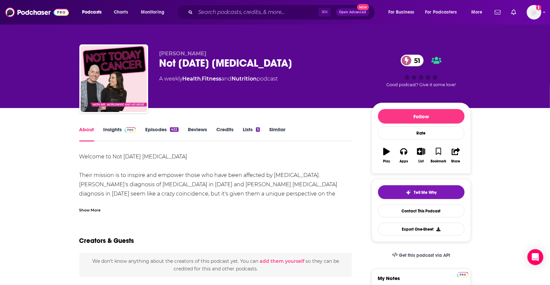
click at [162, 131] on link "Episodes 422" at bounding box center [161, 133] width 33 height 15
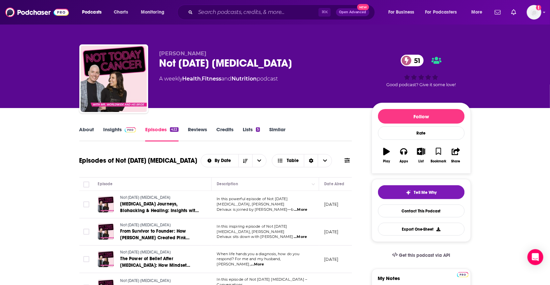
click at [91, 131] on link "About" at bounding box center [86, 133] width 15 height 15
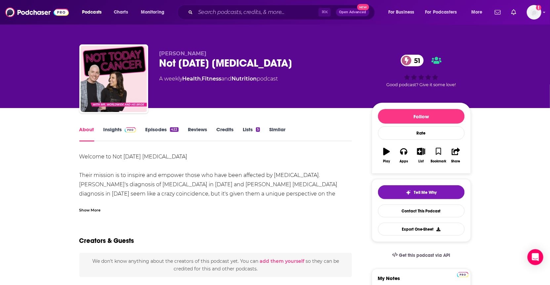
click at [91, 211] on div "Show More" at bounding box center [90, 209] width 22 height 6
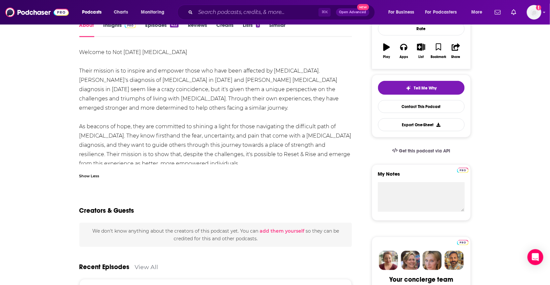
scroll to position [102, 0]
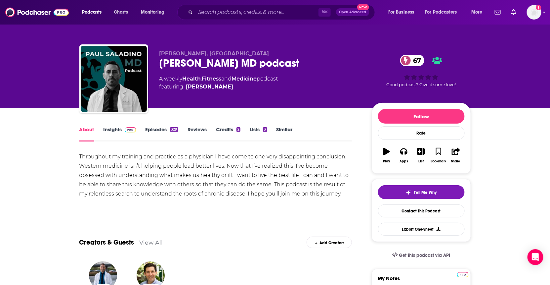
click at [165, 129] on link "Episodes 329" at bounding box center [161, 133] width 33 height 15
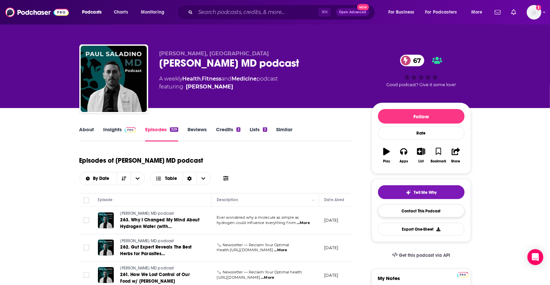
click at [400, 209] on link "Contact This Podcast" at bounding box center [421, 210] width 87 height 13
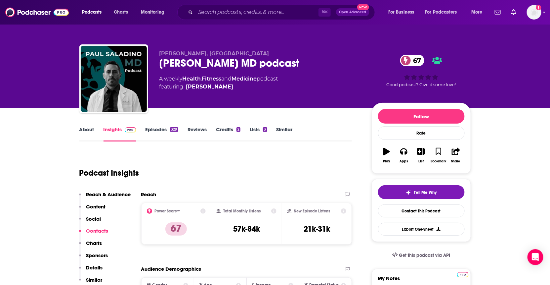
click at [82, 127] on link "About" at bounding box center [86, 133] width 15 height 15
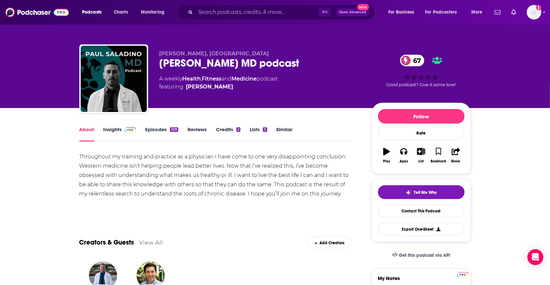
click at [161, 132] on link "Episodes 329" at bounding box center [161, 133] width 33 height 15
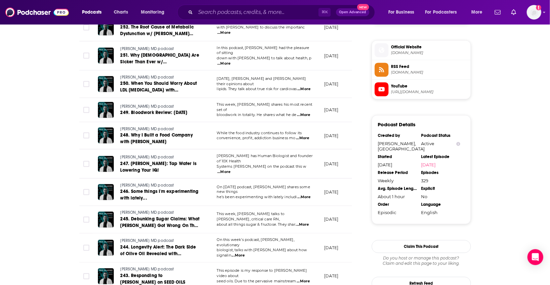
scroll to position [523, 0]
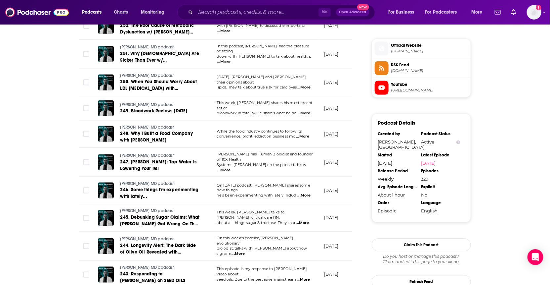
click at [231, 59] on span "...More" at bounding box center [223, 61] width 13 height 5
drag, startPoint x: 482, startPoint y: 59, endPoint x: 485, endPoint y: 61, distance: 3.6
click at [482, 60] on div "About Insights Episodes 329 Reviews Credits 2 Lists 3 Similar Episodes of Paul …" at bounding box center [276, 28] width 424 height 886
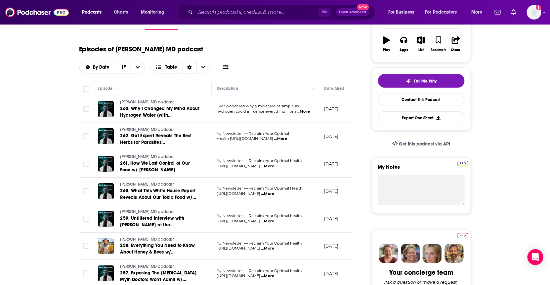
scroll to position [0, 0]
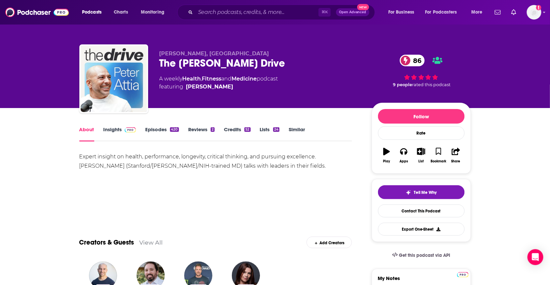
click at [156, 129] on link "Episodes 420" at bounding box center [161, 133] width 33 height 15
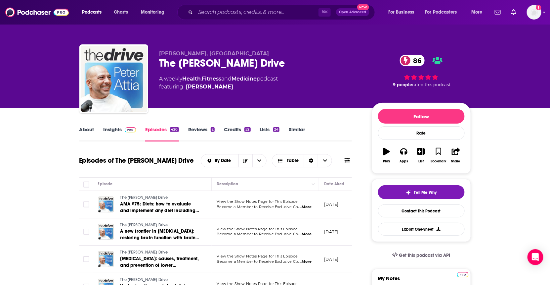
click at [104, 127] on link "Insights" at bounding box center [120, 133] width 33 height 15
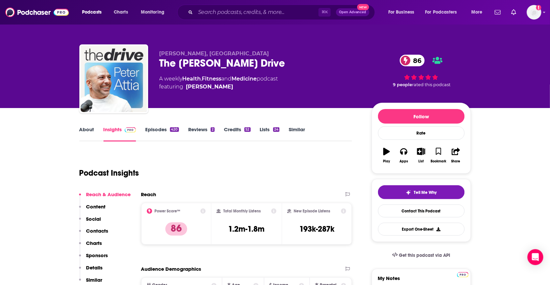
click at [92, 129] on link "About" at bounding box center [86, 133] width 15 height 15
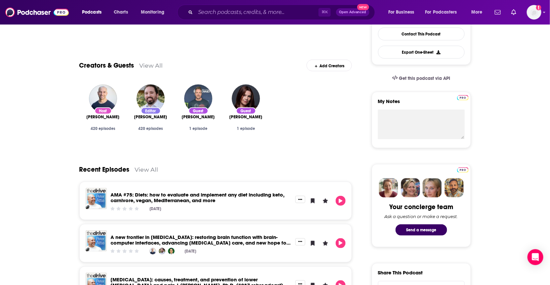
scroll to position [178, 0]
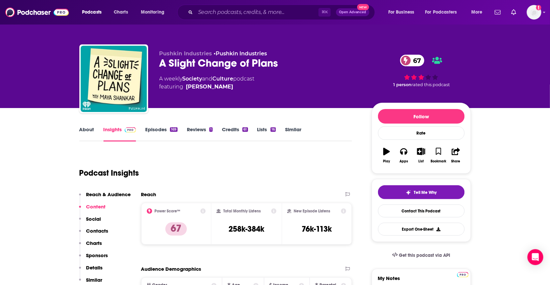
click at [150, 129] on link "Episodes 169" at bounding box center [161, 133] width 32 height 15
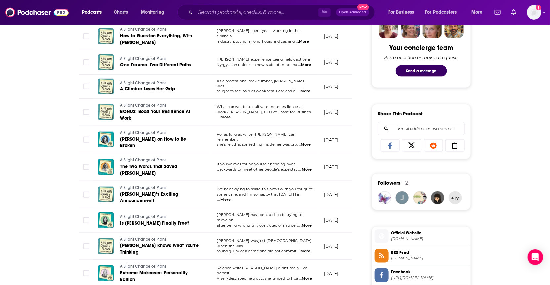
scroll to position [344, 0]
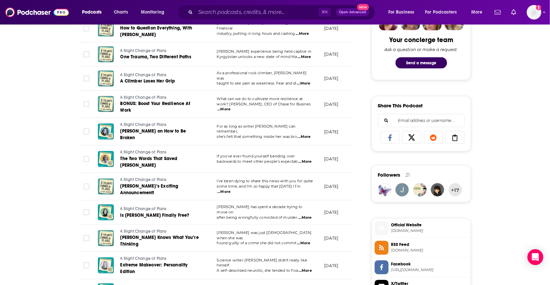
click at [304, 81] on span "...More" at bounding box center [303, 83] width 13 height 5
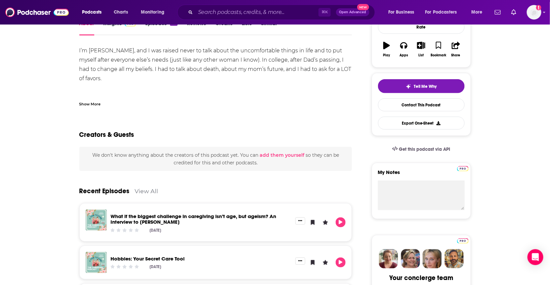
scroll to position [53, 0]
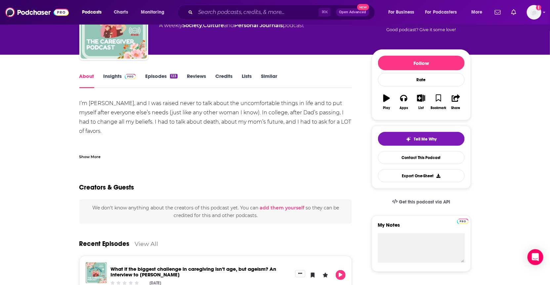
click at [155, 74] on link "Episodes 123" at bounding box center [161, 80] width 32 height 15
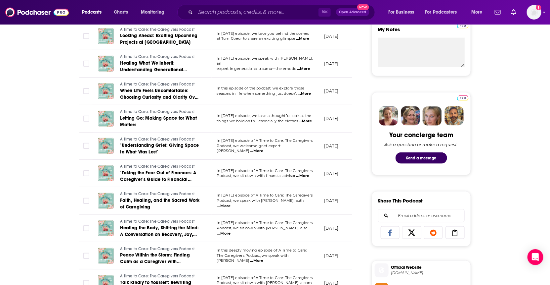
scroll to position [253, 0]
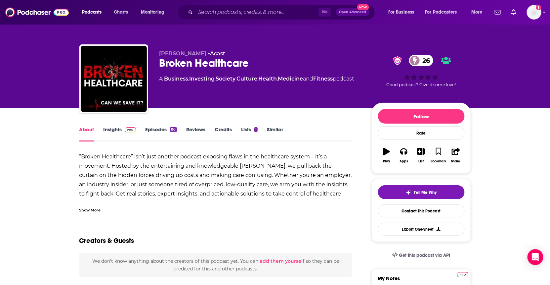
click at [96, 210] on div "Show More" at bounding box center [90, 209] width 22 height 6
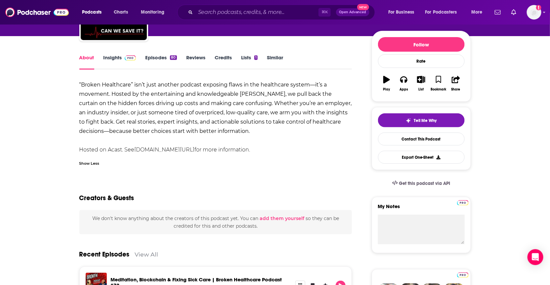
scroll to position [70, 0]
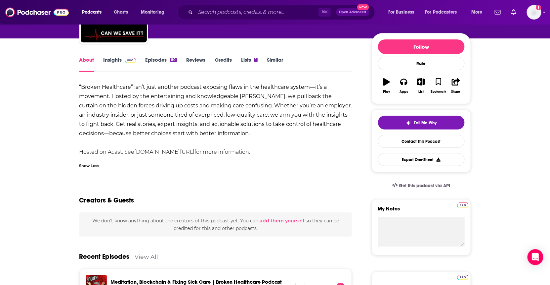
click at [168, 61] on link "Episodes 80" at bounding box center [160, 64] width 31 height 15
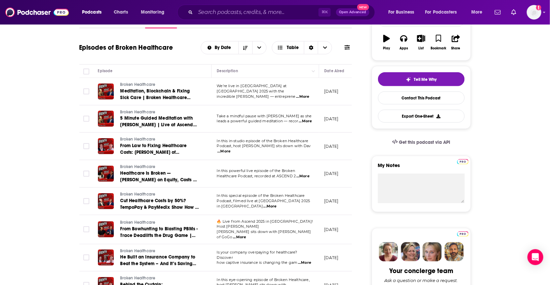
scroll to position [107, 0]
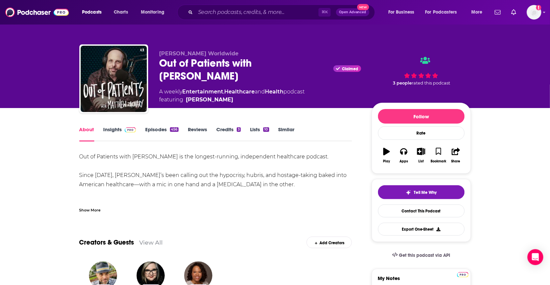
click at [149, 129] on link "Episodes 456" at bounding box center [161, 133] width 33 height 15
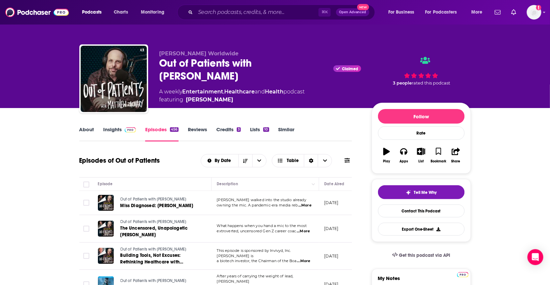
click at [89, 128] on link "About" at bounding box center [86, 133] width 15 height 15
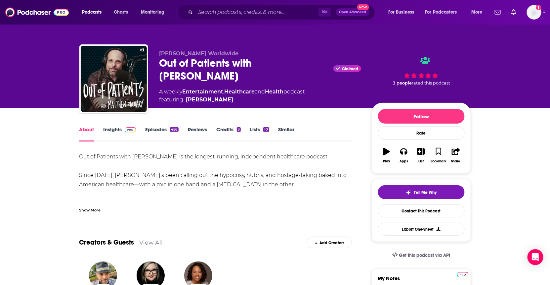
click at [85, 210] on div "Show More" at bounding box center [90, 209] width 22 height 6
click at [95, 211] on div "Show More" at bounding box center [90, 209] width 22 height 6
